Goal: Task Accomplishment & Management: Complete application form

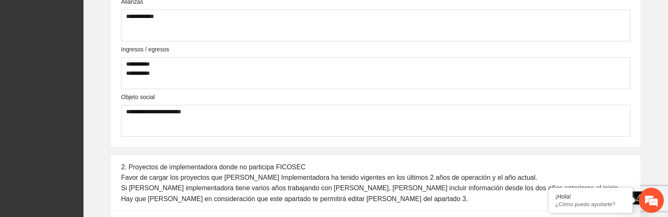
scroll to position [626, 0]
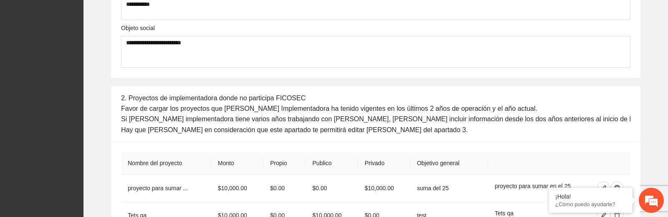
scroll to position [641, 0]
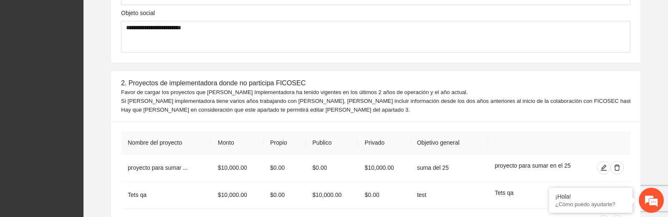
click at [394, 103] on div "Favor de cargar los proyectos que [PERSON_NAME] Implementadora ha tenido vigent…" at bounding box center [375, 101] width 509 height 26
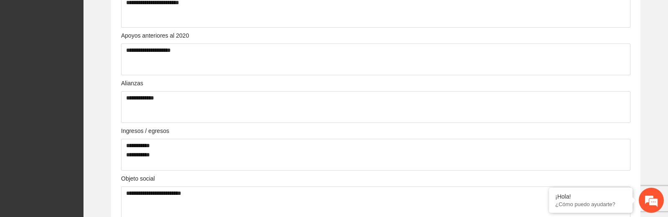
scroll to position [604, 0]
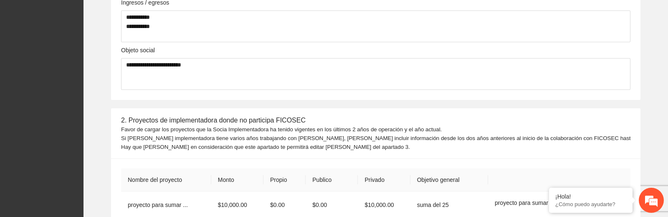
click at [223, 143] on div "Favor de cargar los proyectos que la Socia Implementadora ha tenido vigentes en…" at bounding box center [375, 138] width 509 height 26
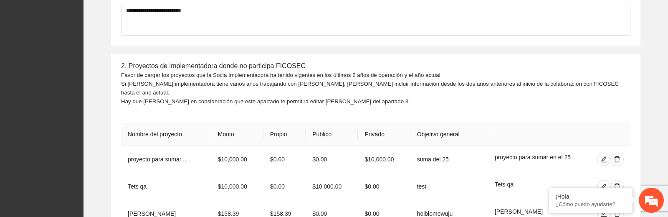
scroll to position [659, 0]
click at [241, 91] on div "Favor de cargar los proyectos que la Socia Implementadora ha tenido vigentes en…" at bounding box center [375, 88] width 509 height 35
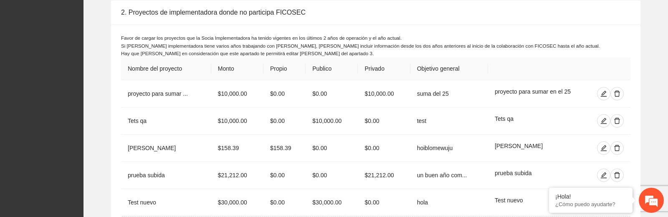
scroll to position [696, 0]
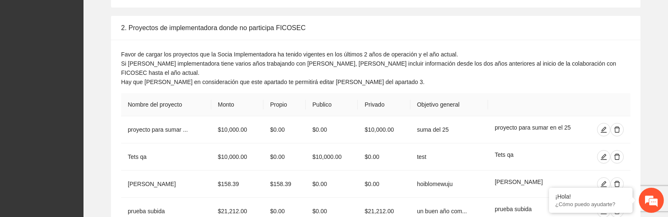
click at [314, 61] on div "Favor de cargar los proyectos que la Socia Implementadora ha tenido vigentes en…" at bounding box center [375, 68] width 509 height 37
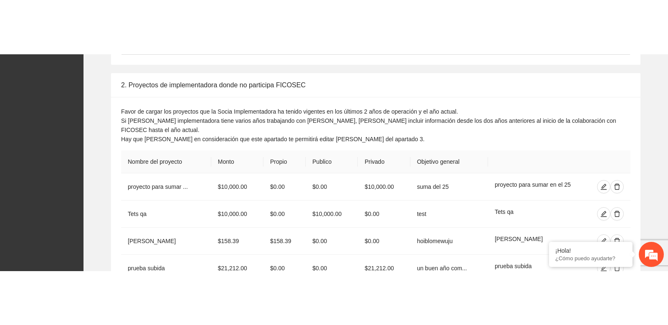
scroll to position [695, 0]
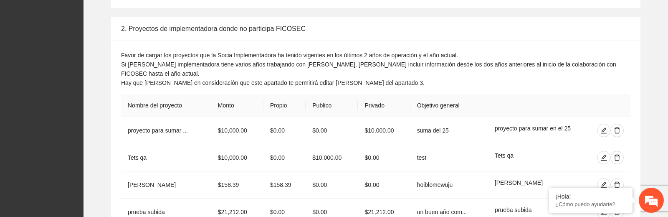
click at [311, 72] on div "Favor de cargar los proyectos que la Socia Implementadora ha tenido vigentes en…" at bounding box center [375, 69] width 509 height 37
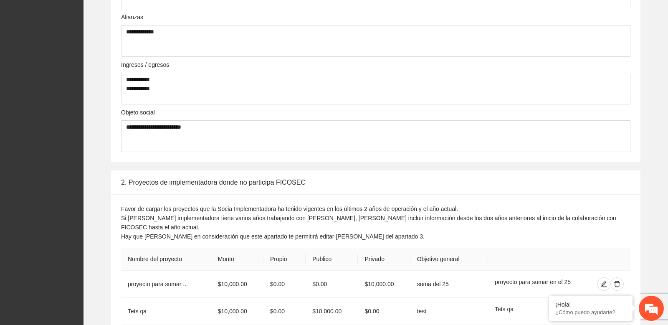
scroll to position [574, 0]
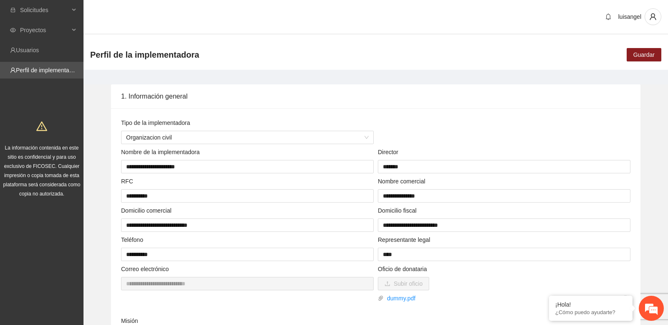
click at [239, 93] on div "1. Información general" at bounding box center [375, 96] width 509 height 24
